Goal: Information Seeking & Learning: Learn about a topic

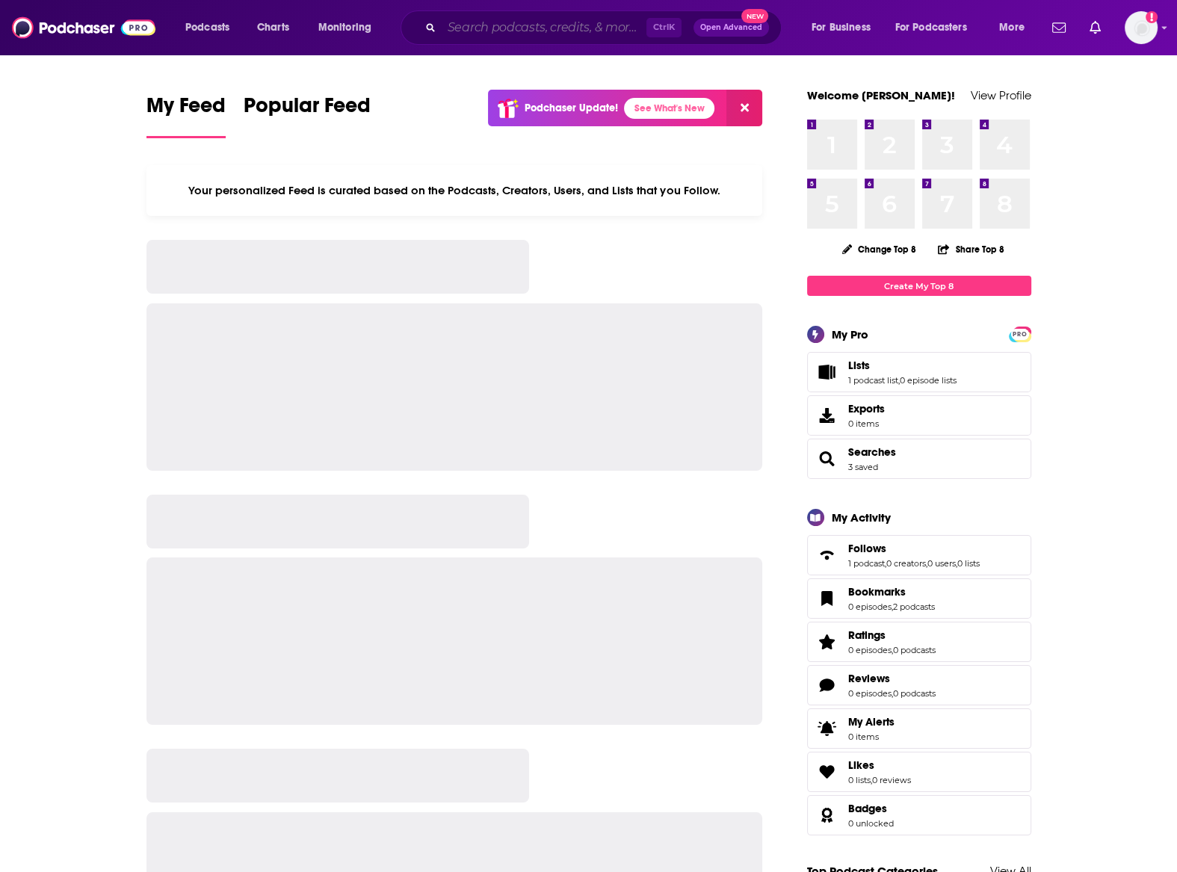
click at [539, 21] on input "Search podcasts, credits, & more..." at bounding box center [544, 28] width 205 height 24
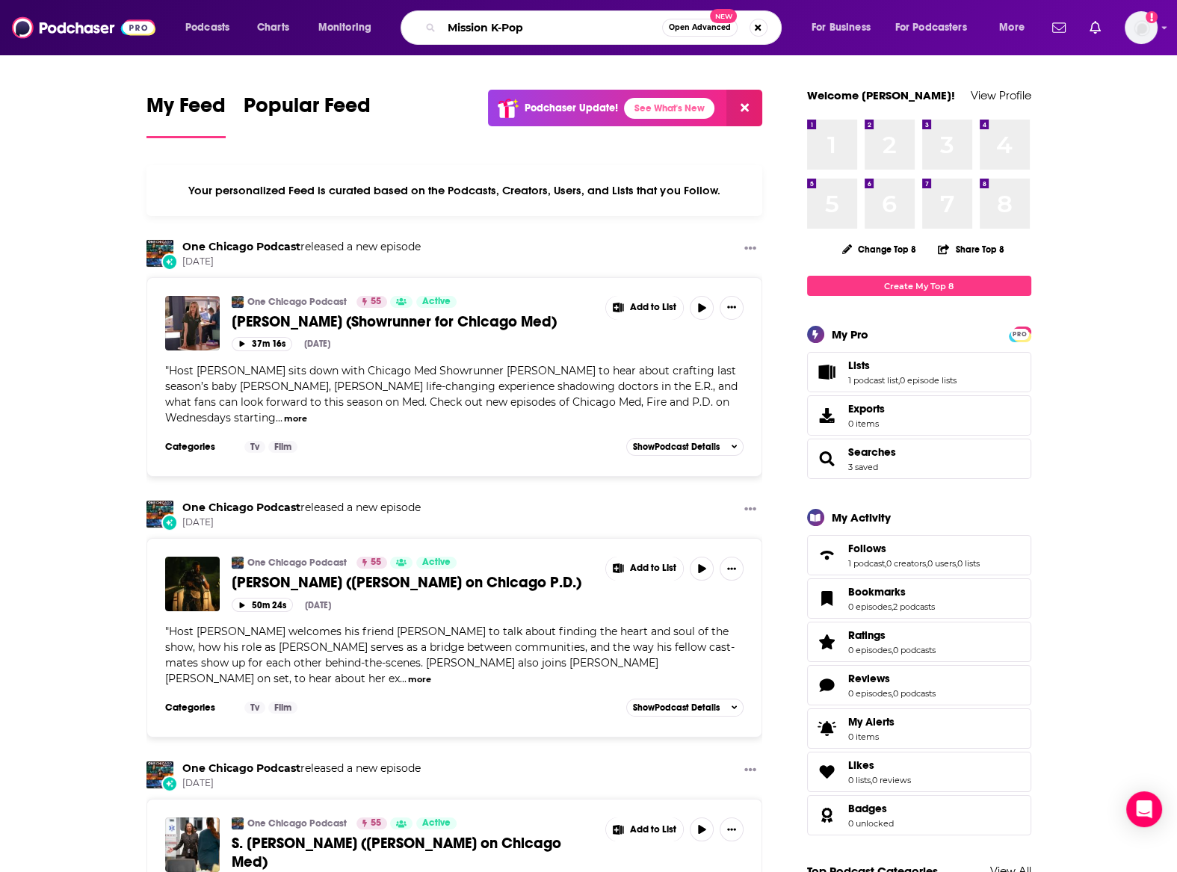
type input "Mission K-Pop"
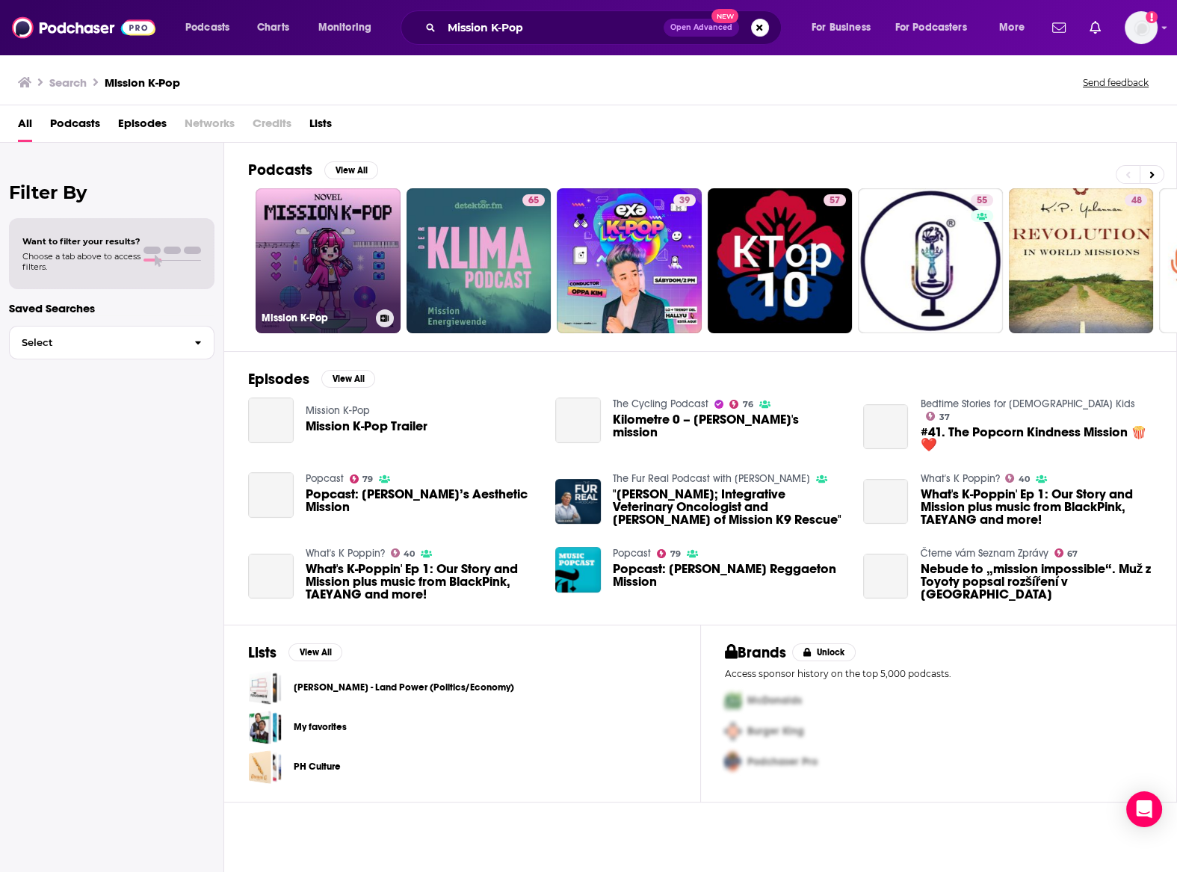
click at [337, 236] on link "Mission K-Pop" at bounding box center [328, 260] width 145 height 145
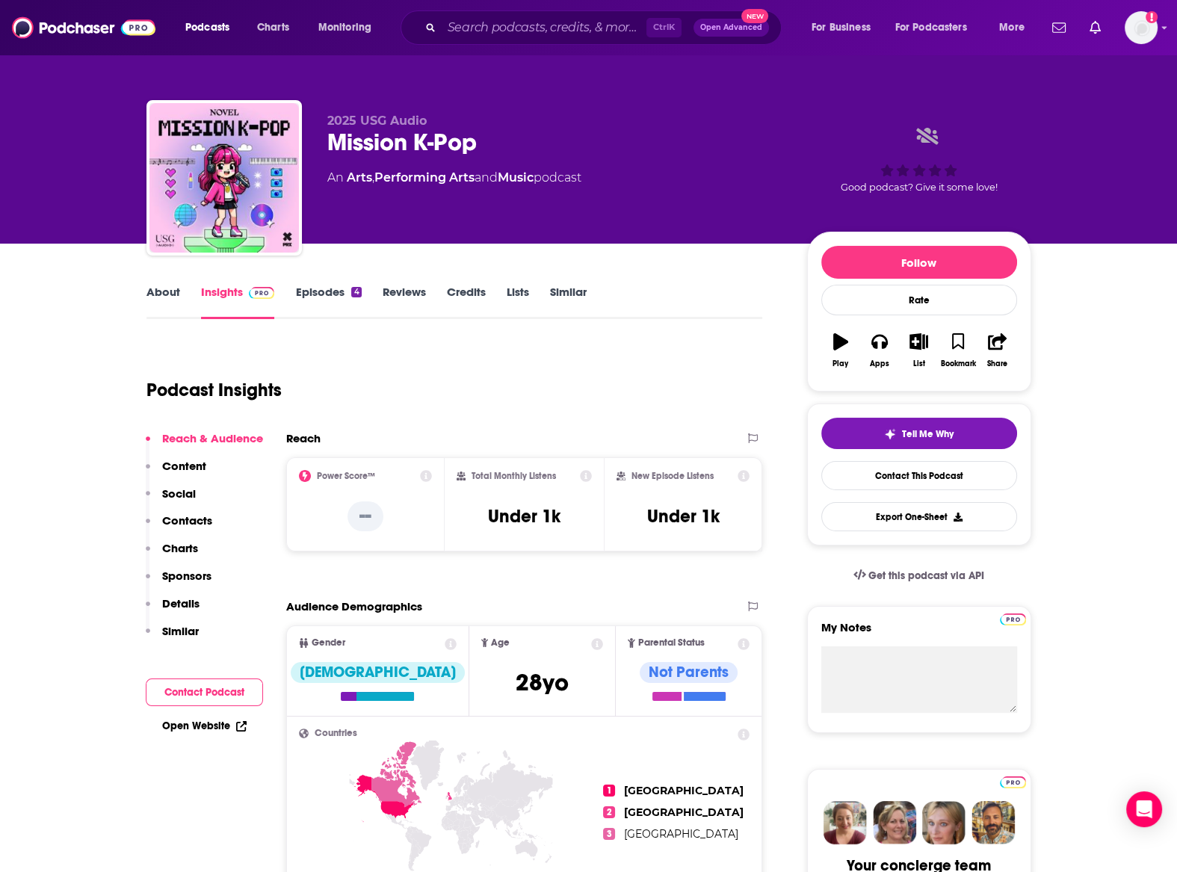
click at [329, 291] on link "Episodes 4" at bounding box center [328, 302] width 66 height 34
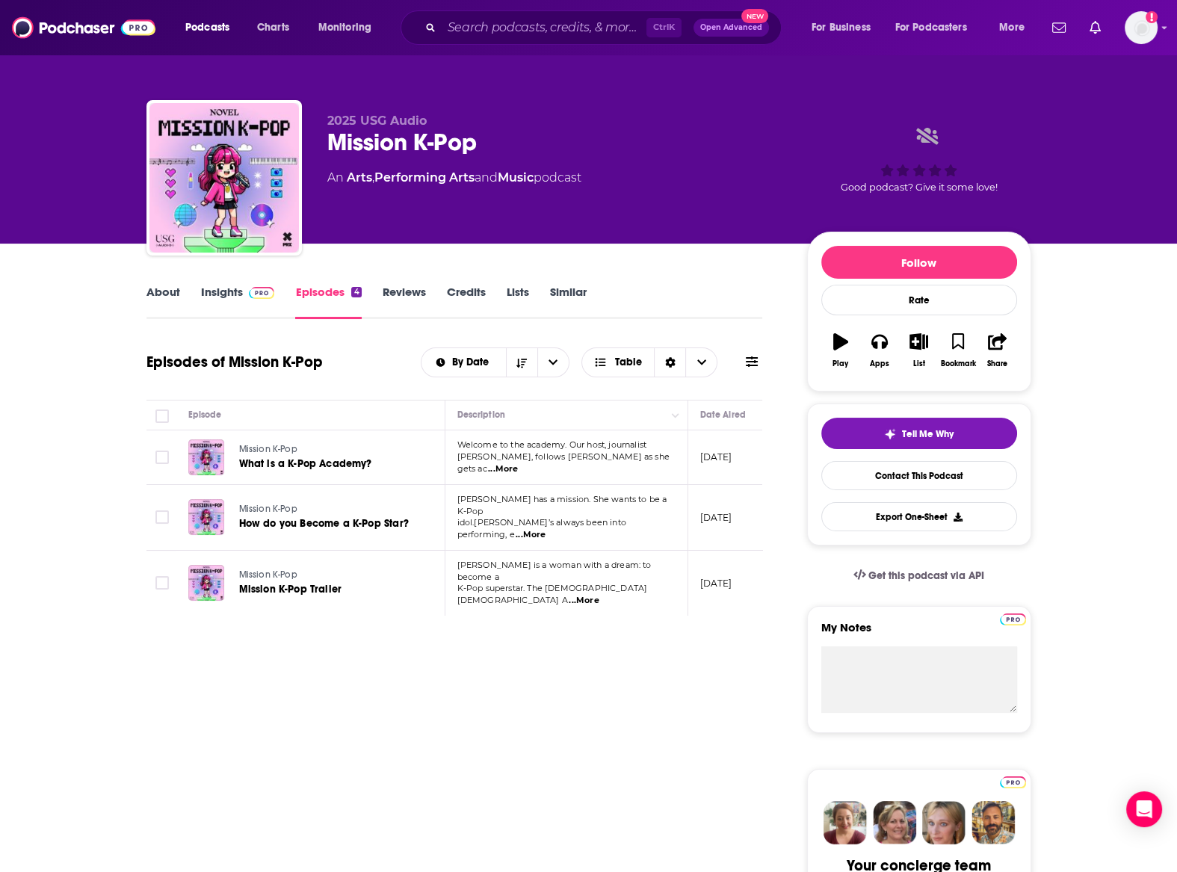
click at [226, 292] on link "Insights" at bounding box center [238, 302] width 74 height 34
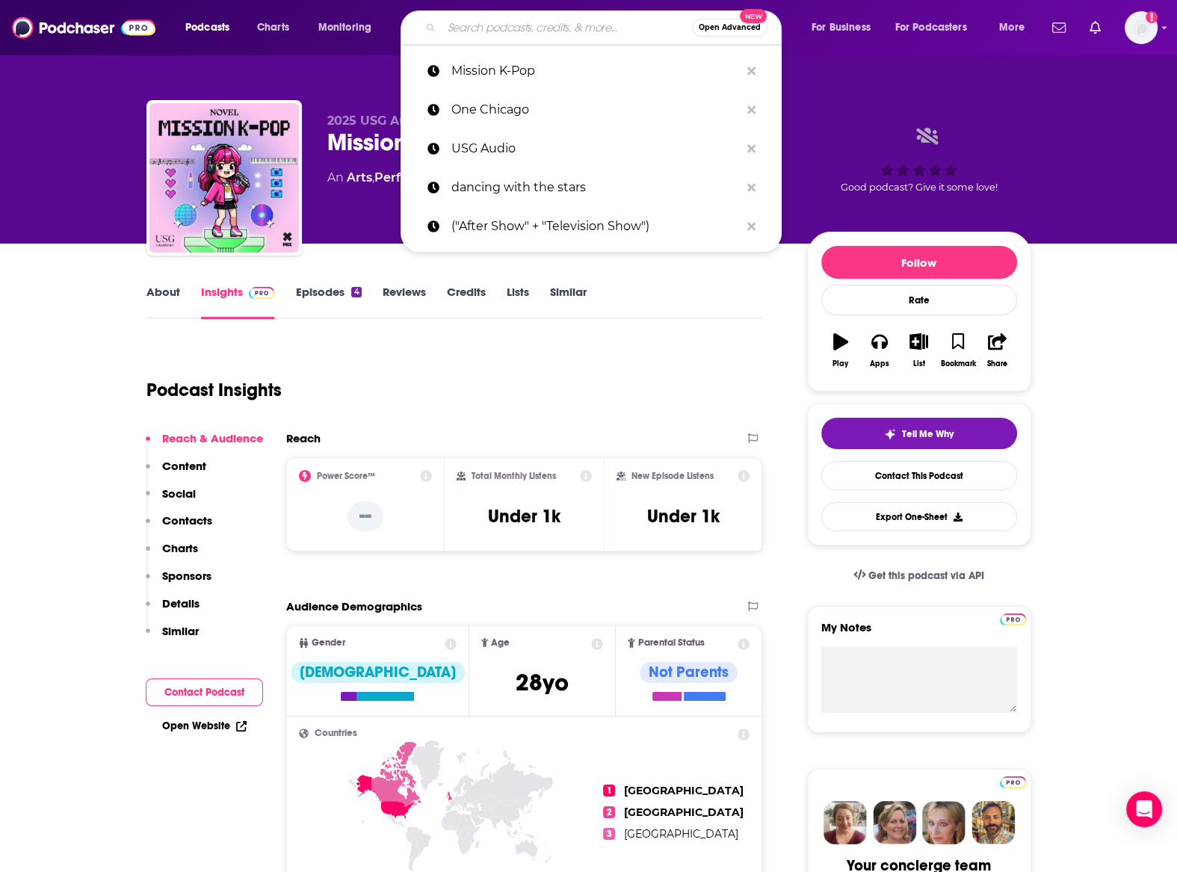
click at [505, 19] on input "Search podcasts, credits, & more..." at bounding box center [567, 28] width 250 height 24
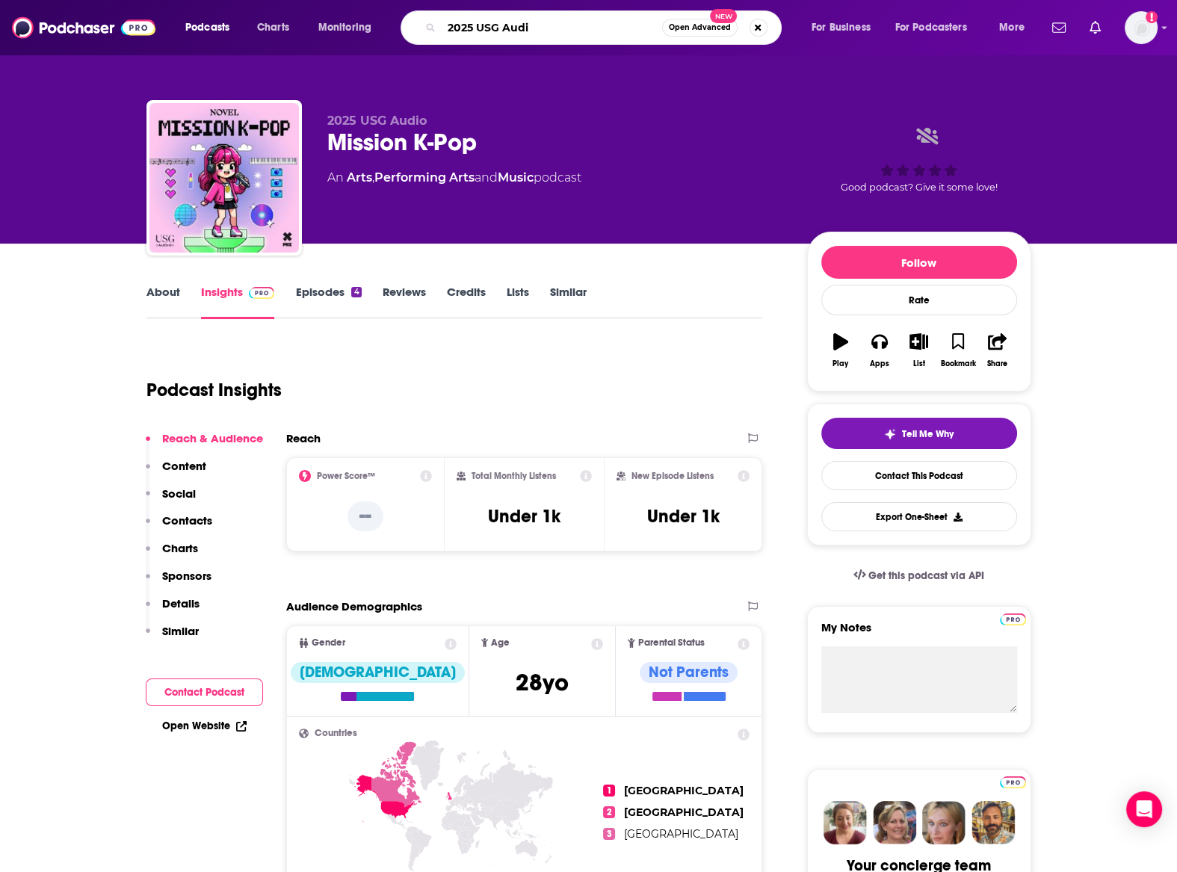
type input "2025 USG Audio"
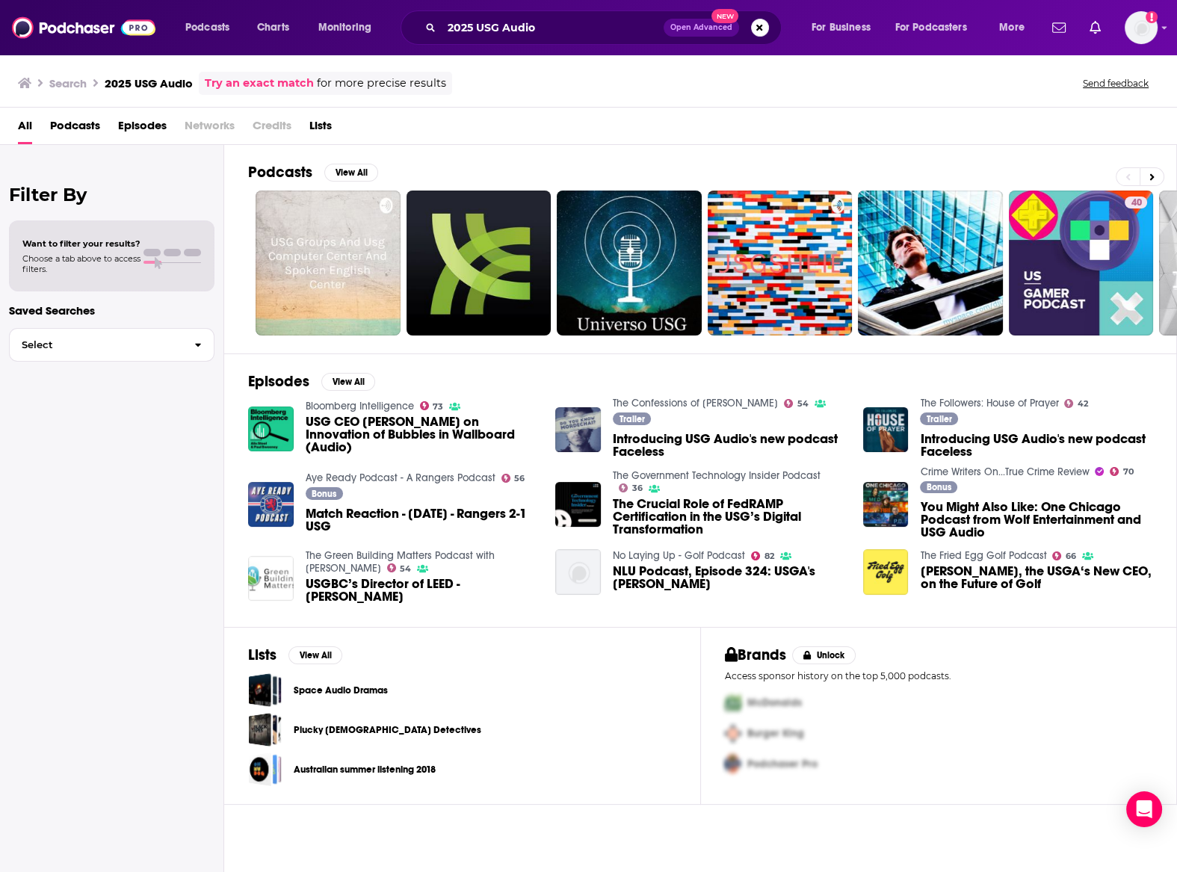
click at [84, 128] on span "Podcasts" at bounding box center [75, 129] width 50 height 31
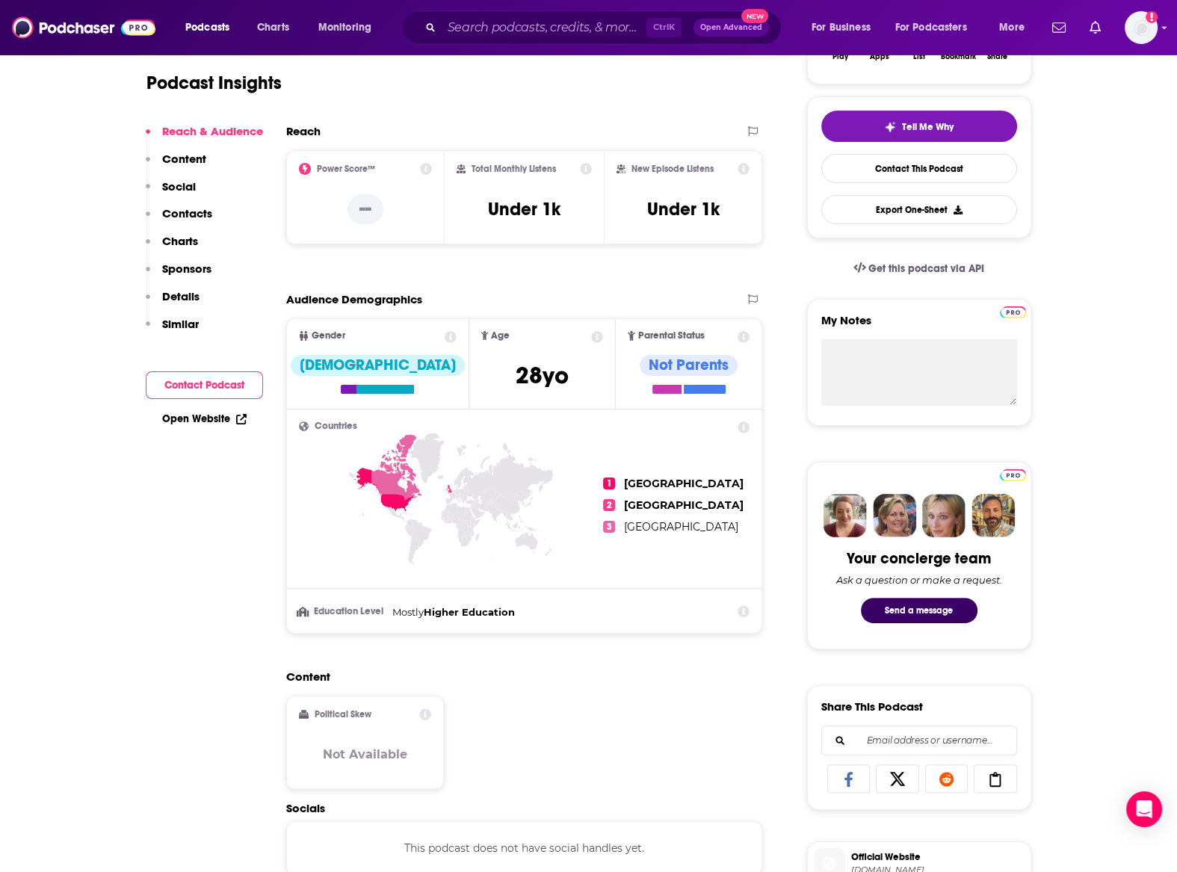
scroll to position [164, 0]
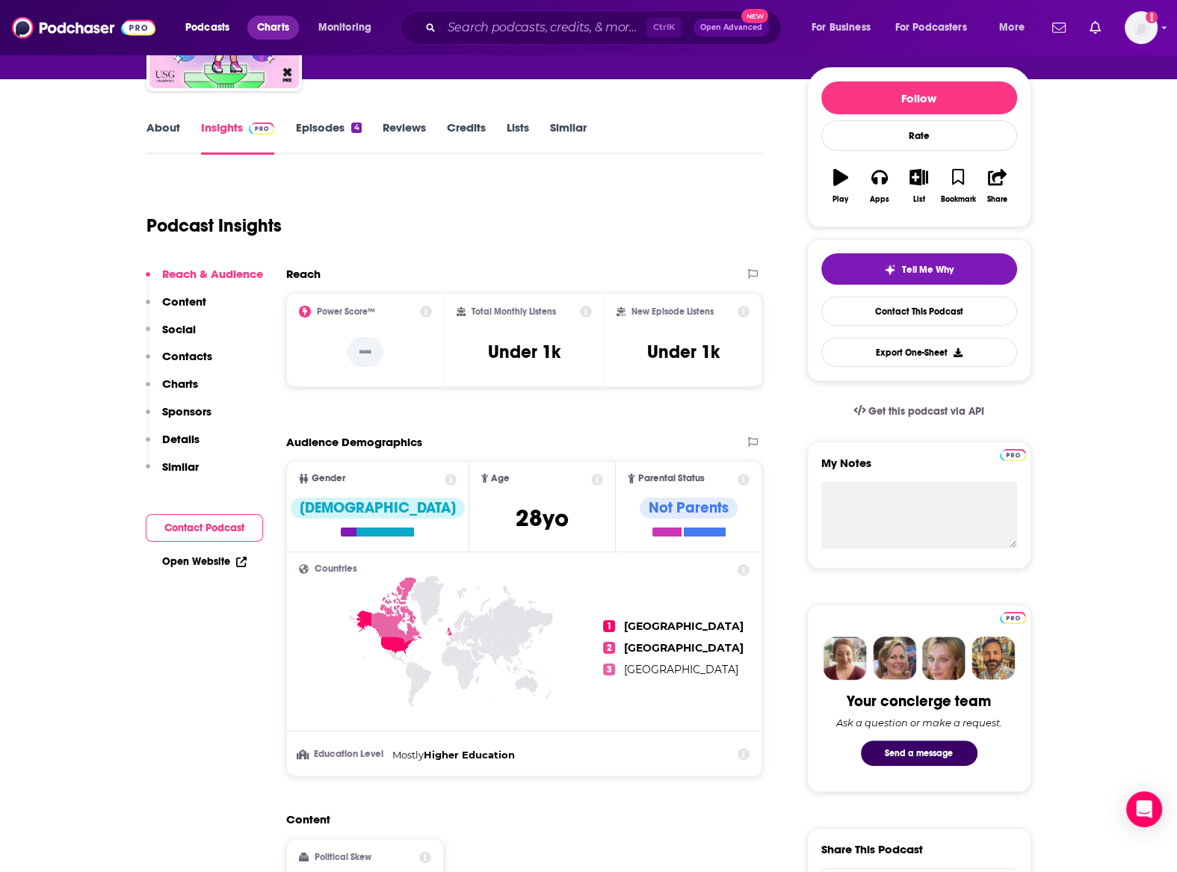
click at [269, 30] on span "Charts" at bounding box center [273, 27] width 32 height 21
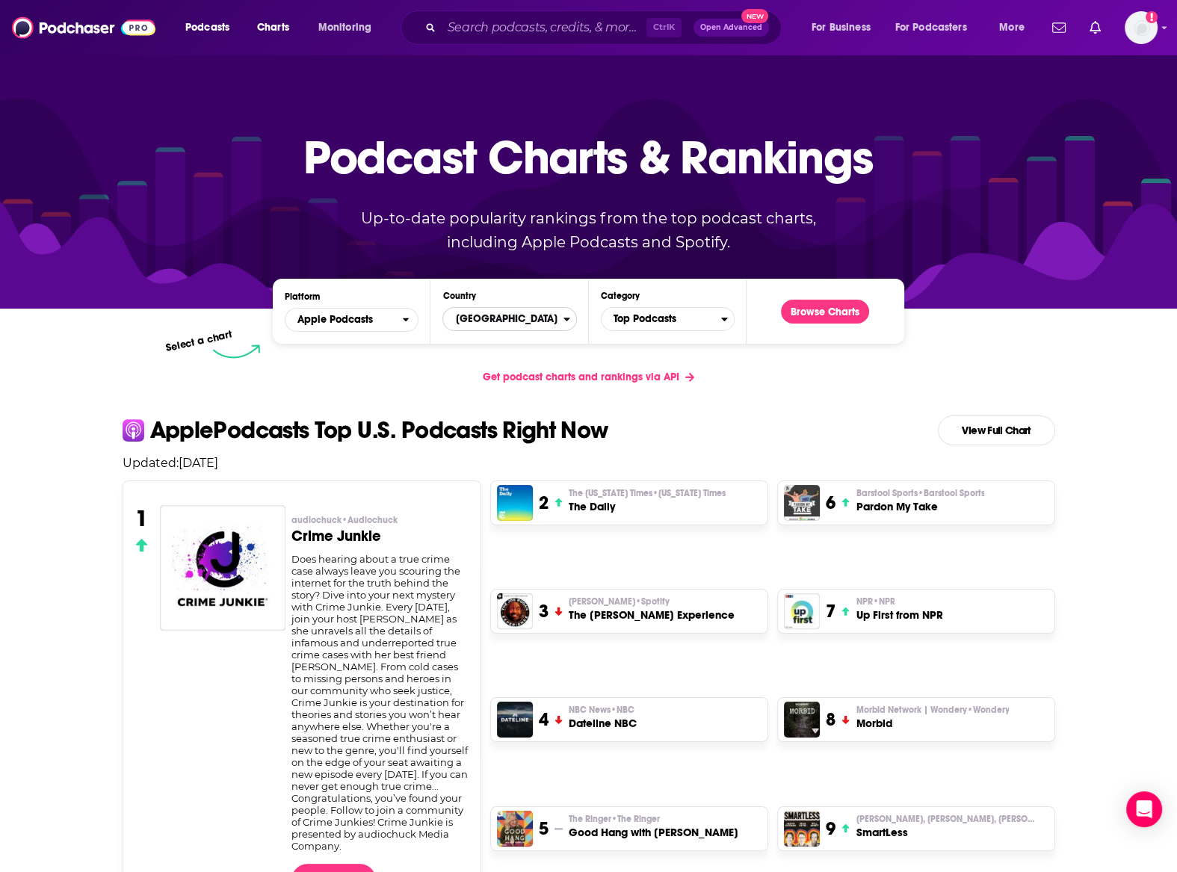
click at [490, 324] on span "[GEOGRAPHIC_DATA]" at bounding box center [503, 318] width 120 height 25
click at [484, 316] on h4 "Select a Country" at bounding box center [503, 319] width 108 height 7
click at [630, 323] on span "Top Podcasts" at bounding box center [662, 318] width 120 height 25
click at [650, 336] on input "Categories" at bounding box center [668, 343] width 120 height 20
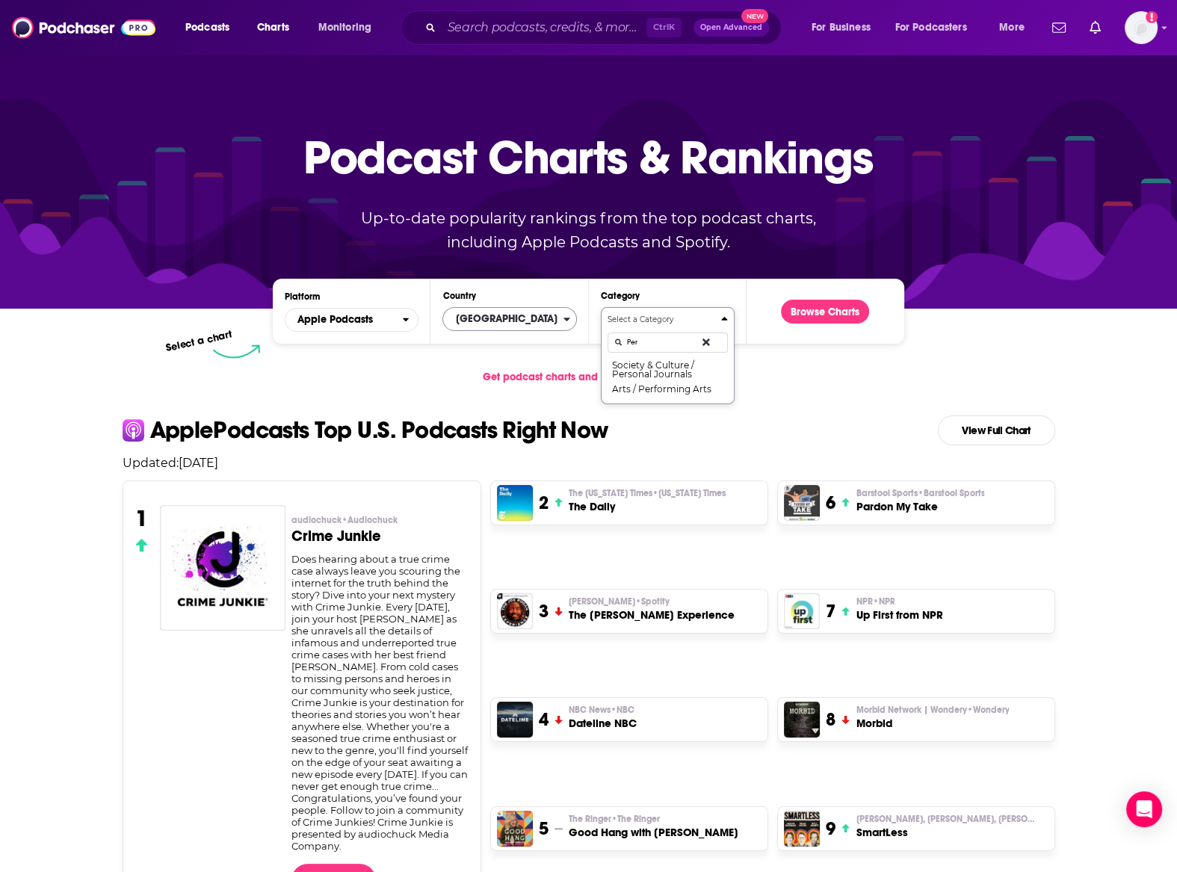
scroll to position [0, 0]
type input "Perform"
click at [687, 373] on button "Arts / Performing Arts" at bounding box center [668, 369] width 120 height 18
click at [817, 318] on button "Browse Charts" at bounding box center [825, 312] width 88 height 24
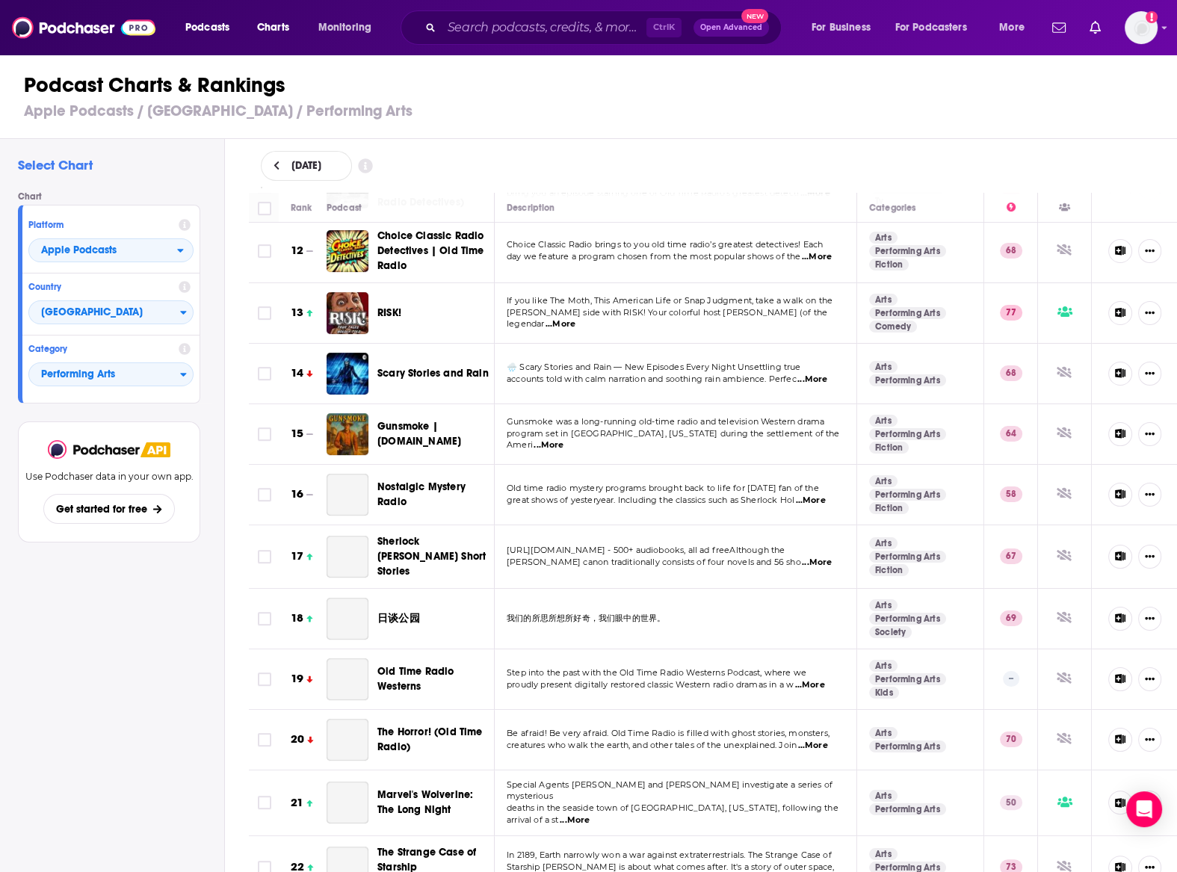
scroll to position [691, 0]
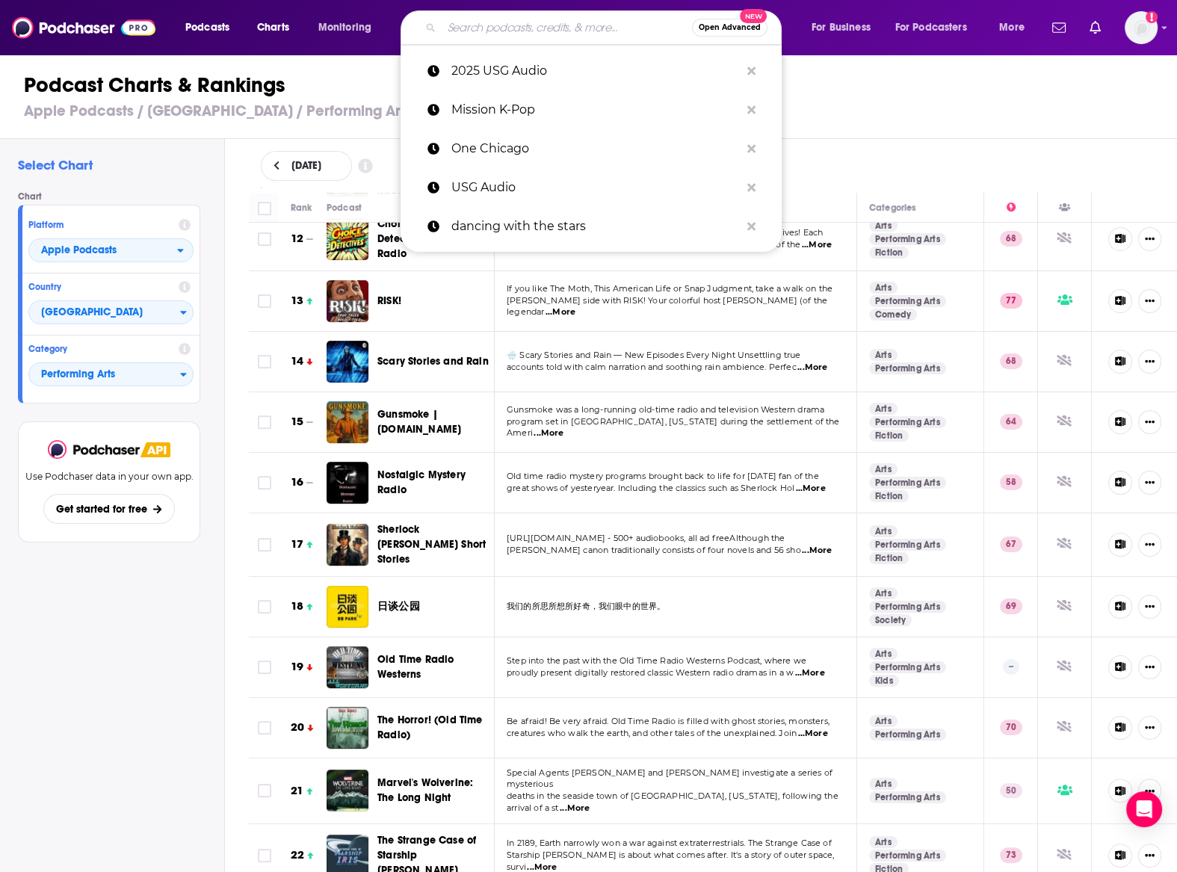
click at [539, 28] on input "Search podcasts, credits, & more..." at bounding box center [567, 28] width 250 height 24
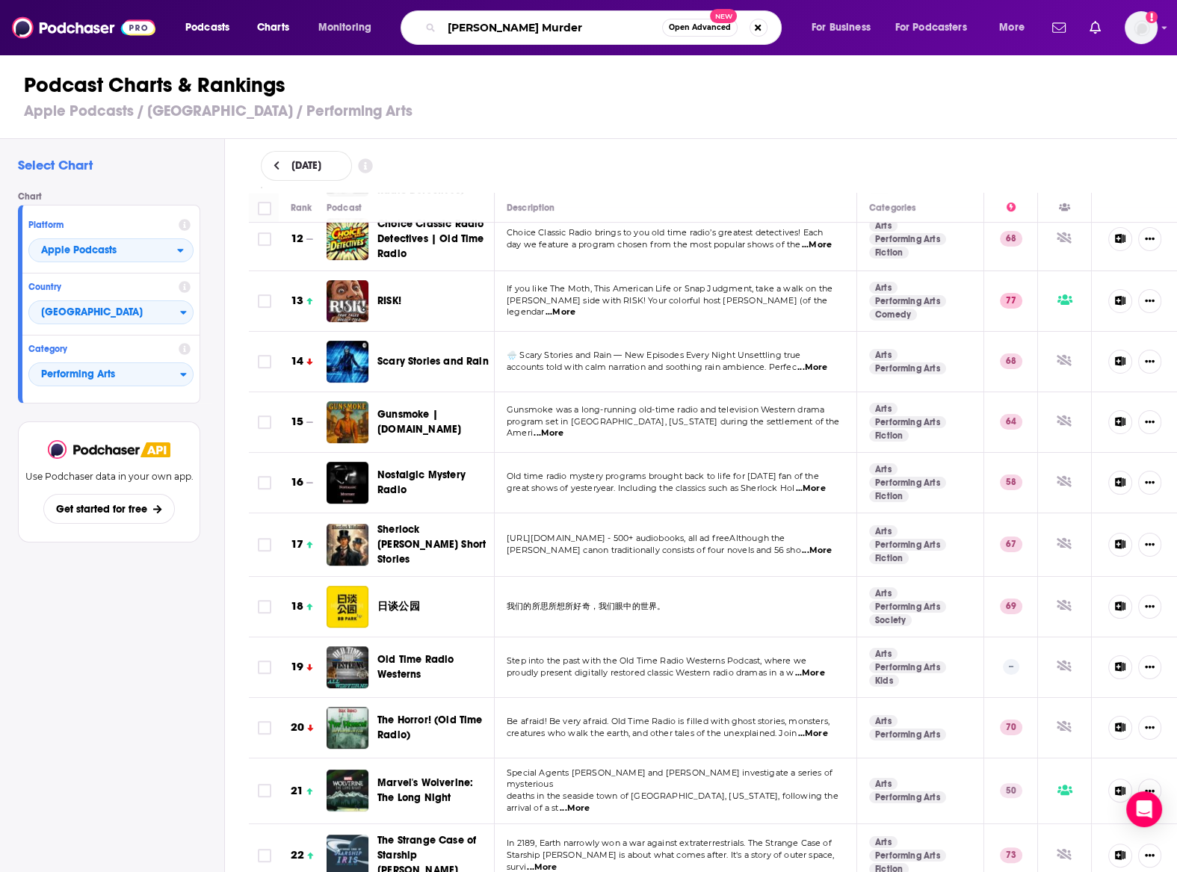
type input "[PERSON_NAME] Murders"
